Goal: Task Accomplishment & Management: Complete application form

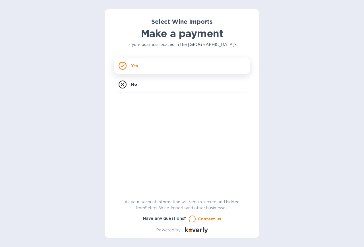
click at [124, 67] on icon at bounding box center [122, 66] width 8 height 8
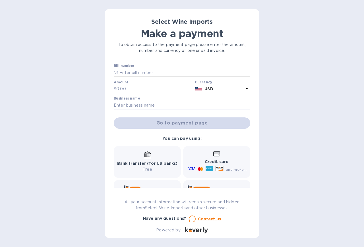
click at [148, 74] on input "text" at bounding box center [184, 72] width 132 height 9
type input "23427"
click at [125, 86] on input "text" at bounding box center [154, 89] width 76 height 9
type input "725.00"
click at [118, 101] on div "Business name" at bounding box center [182, 103] width 136 height 13
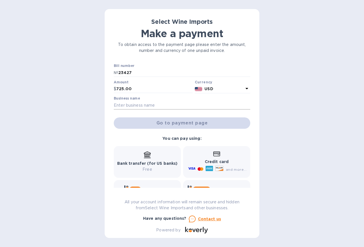
click at [117, 105] on input "text" at bounding box center [182, 105] width 136 height 9
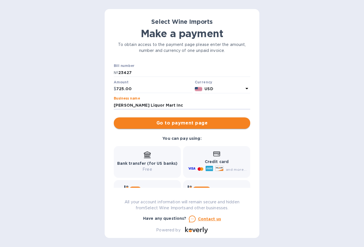
type input "[PERSON_NAME] Liquor Mart Inc"
click at [169, 124] on span "Go to payment page" at bounding box center [181, 123] width 127 height 7
